Goal: Transaction & Acquisition: Purchase product/service

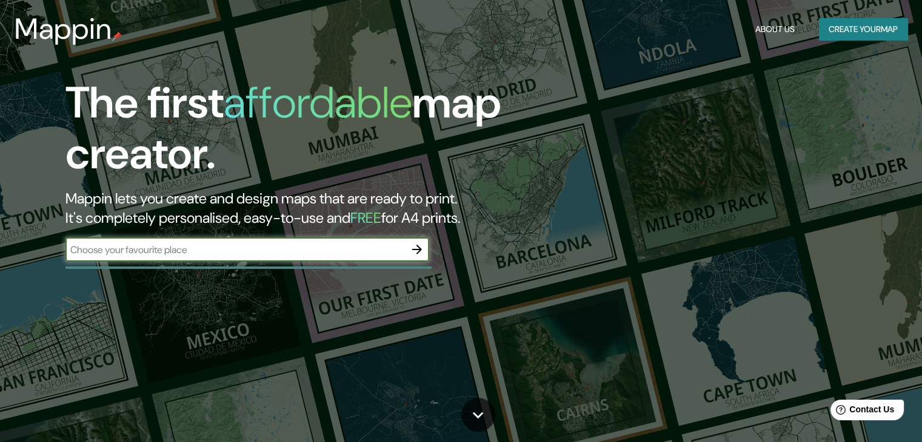
click at [242, 250] on input "text" at bounding box center [234, 250] width 339 height 14
click at [230, 256] on input "text" at bounding box center [234, 250] width 339 height 14
paste input "[GEOGRAPHIC_DATA]"
type input "[GEOGRAPHIC_DATA]"
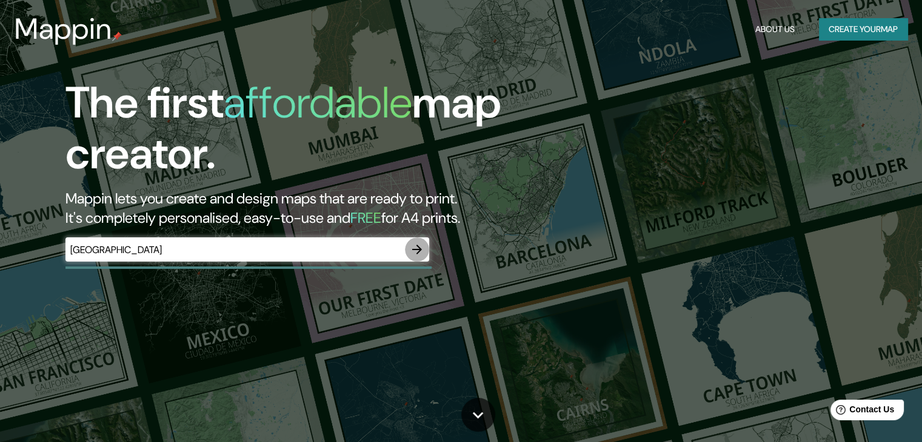
click at [419, 245] on icon "button" at bounding box center [417, 249] width 15 height 15
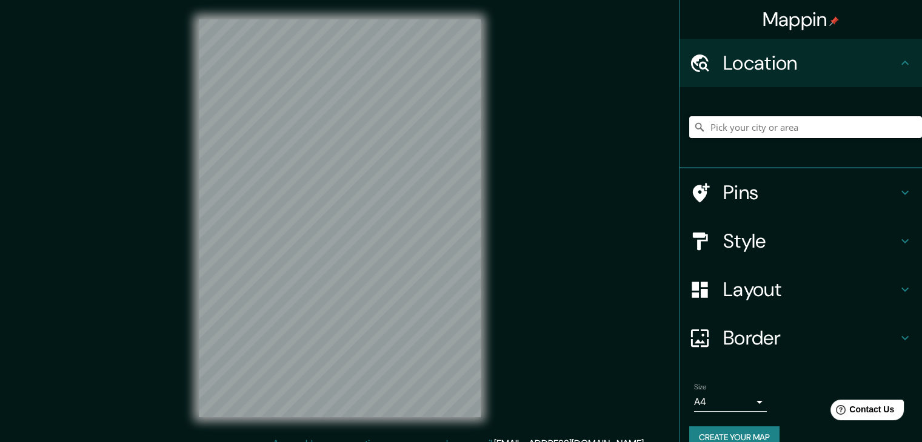
click at [787, 127] on input "Pick your city or area" at bounding box center [805, 127] width 233 height 22
paste input "[GEOGRAPHIC_DATA]"
type input "Noord, [GEOGRAPHIC_DATA], [GEOGRAPHIC_DATA], [GEOGRAPHIC_DATA]"
click at [907, 122] on icon "Clear" at bounding box center [912, 127] width 10 height 10
click at [846, 121] on input "Pick your city or area" at bounding box center [805, 127] width 233 height 22
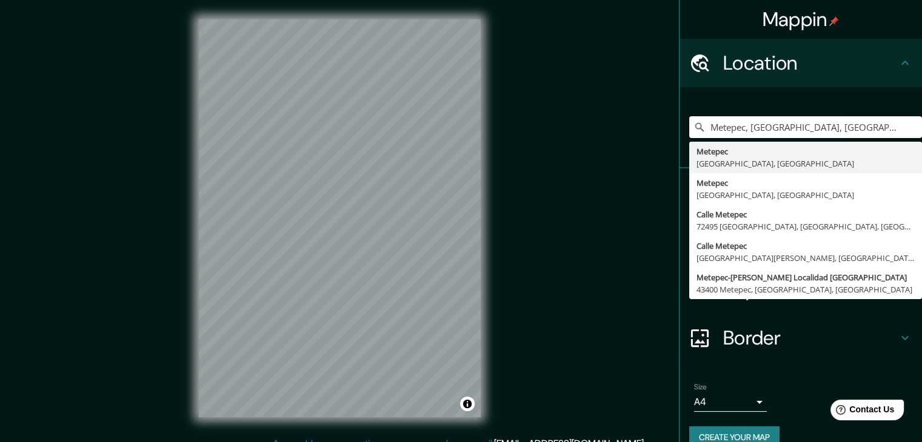
type input "Metepec, [GEOGRAPHIC_DATA], [GEOGRAPHIC_DATA]"
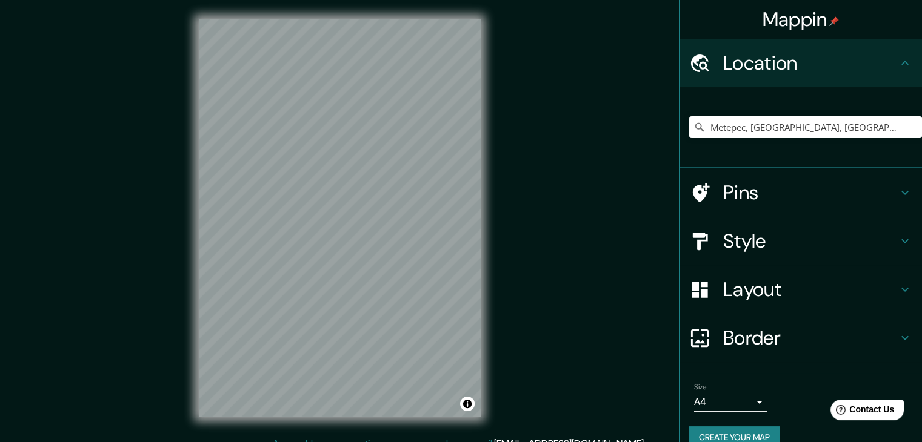
click at [744, 230] on h4 "Style" at bounding box center [810, 241] width 175 height 24
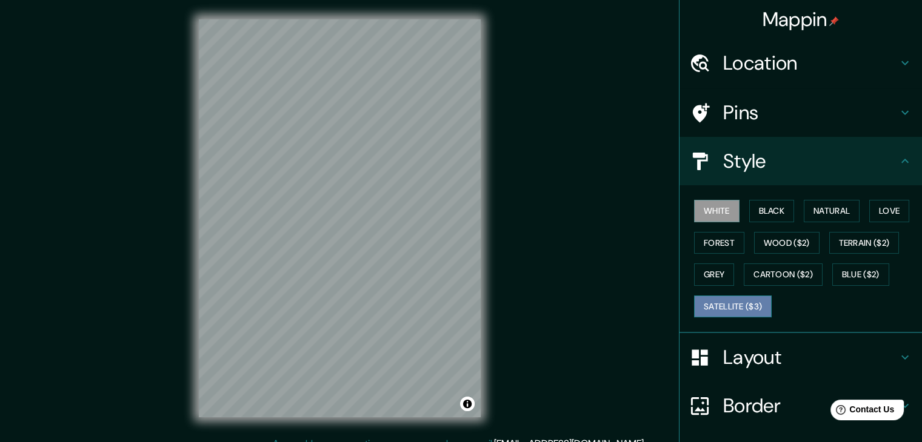
click at [734, 299] on button "Satellite ($3)" at bounding box center [733, 307] width 78 height 22
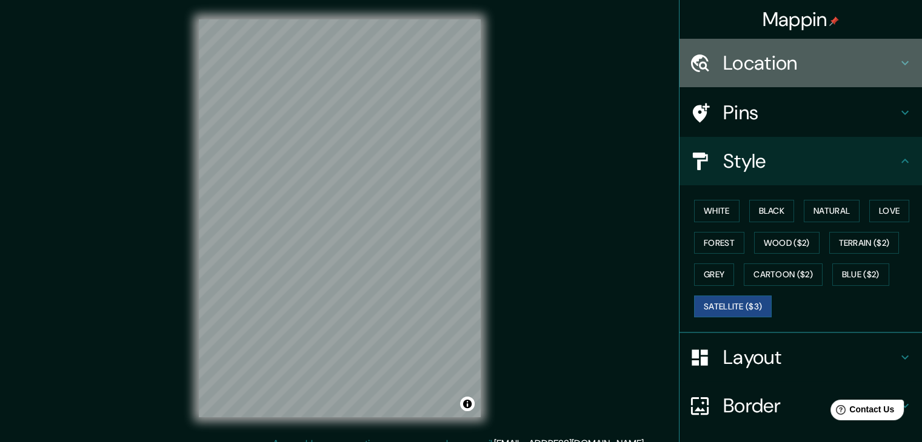
click at [766, 61] on h4 "Location" at bounding box center [810, 63] width 175 height 24
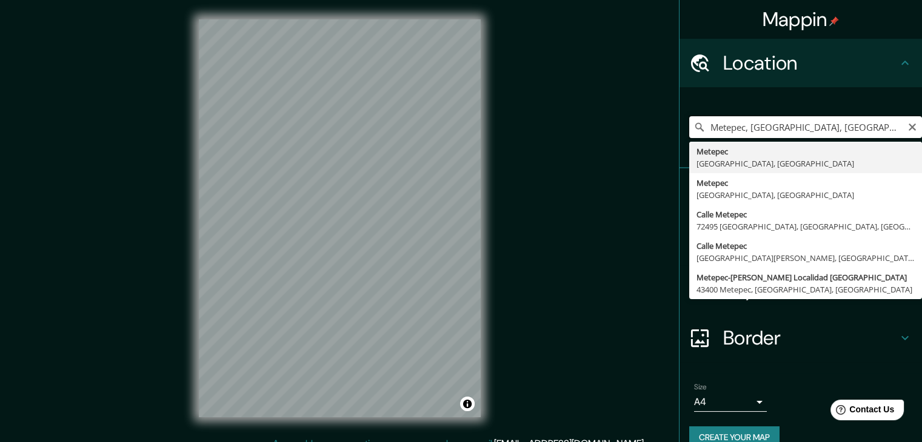
click at [869, 132] on input "Metepec, [GEOGRAPHIC_DATA], [GEOGRAPHIC_DATA]" at bounding box center [805, 127] width 233 height 22
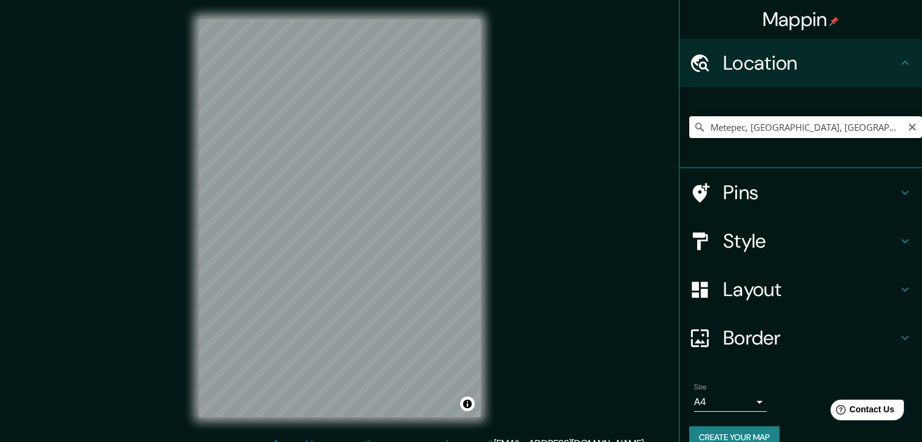
click at [887, 128] on input "Metepec, [GEOGRAPHIC_DATA], [GEOGRAPHIC_DATA]" at bounding box center [805, 127] width 233 height 22
click at [909, 133] on input "Metepec, [GEOGRAPHIC_DATA], [GEOGRAPHIC_DATA]" at bounding box center [805, 127] width 233 height 22
click at [897, 134] on input "Metepec, [GEOGRAPHIC_DATA], [GEOGRAPHIC_DATA]" at bounding box center [805, 127] width 233 height 22
drag, startPoint x: 899, startPoint y: 127, endPoint x: 905, endPoint y: 115, distance: 12.7
click at [907, 122] on icon "Clear" at bounding box center [912, 127] width 10 height 10
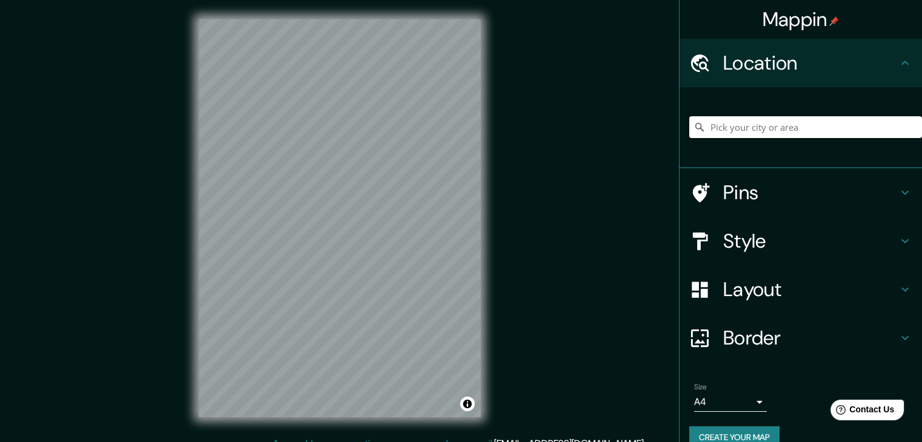
click at [798, 126] on input "Pick your city or area" at bounding box center [805, 127] width 233 height 22
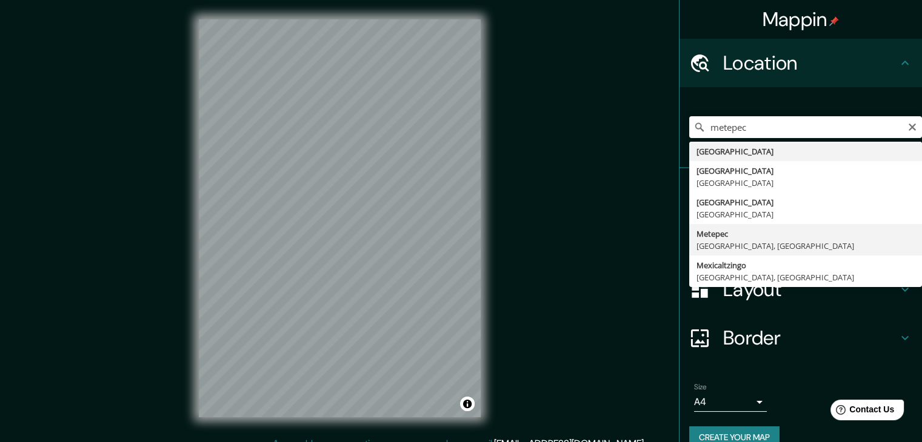
type input "Metepec, [GEOGRAPHIC_DATA], [GEOGRAPHIC_DATA]"
